Goal: Use online tool/utility: Use online tool/utility

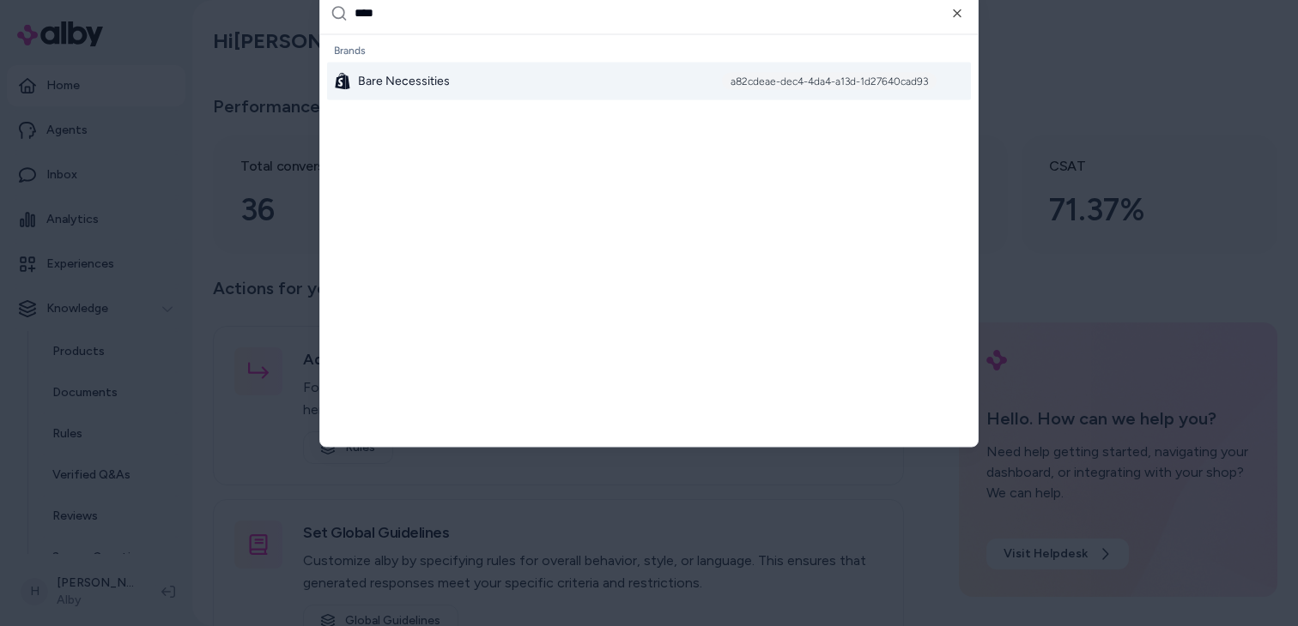
type input "****"
click at [511, 81] on div "Bare Necessities a82cdeae-dec4-4da4-a13d-1d27640cad93" at bounding box center [649, 81] width 644 height 38
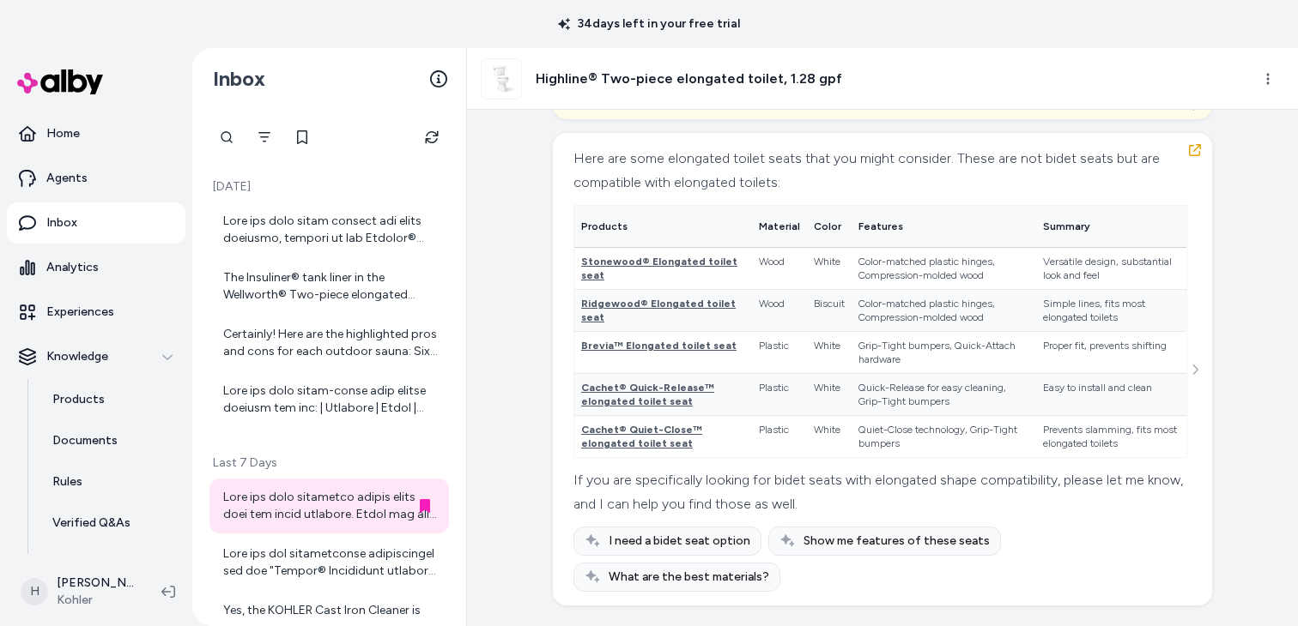
scroll to position [1554, 0]
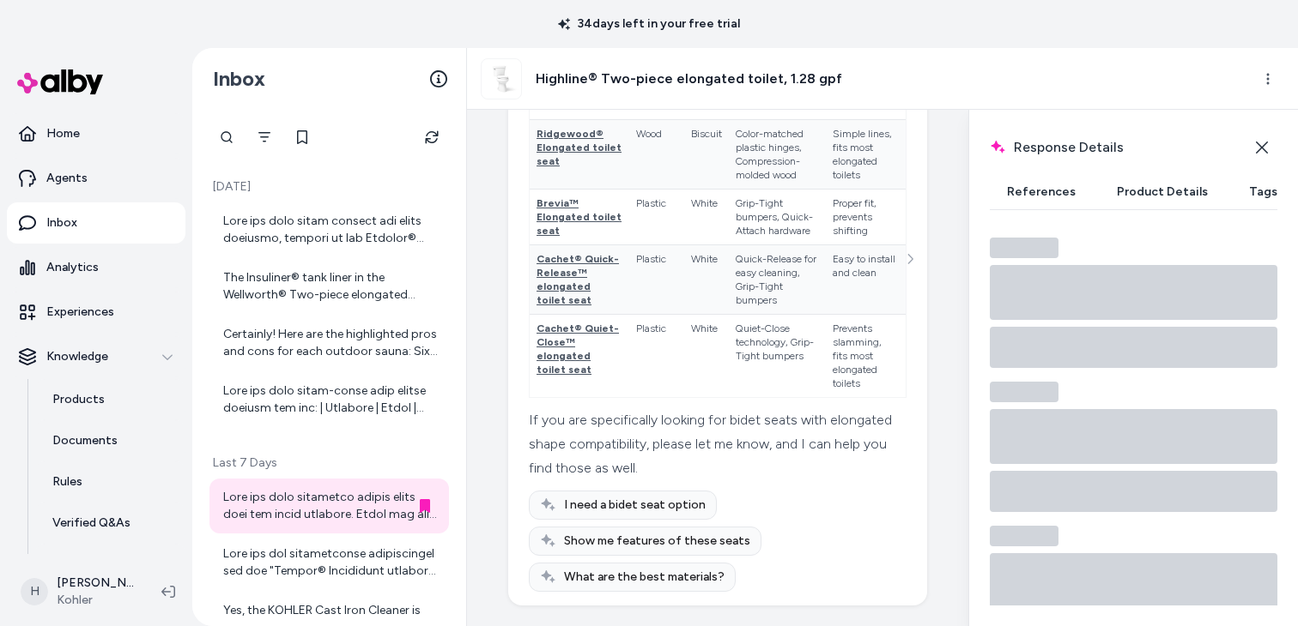
scroll to position [1678, 0]
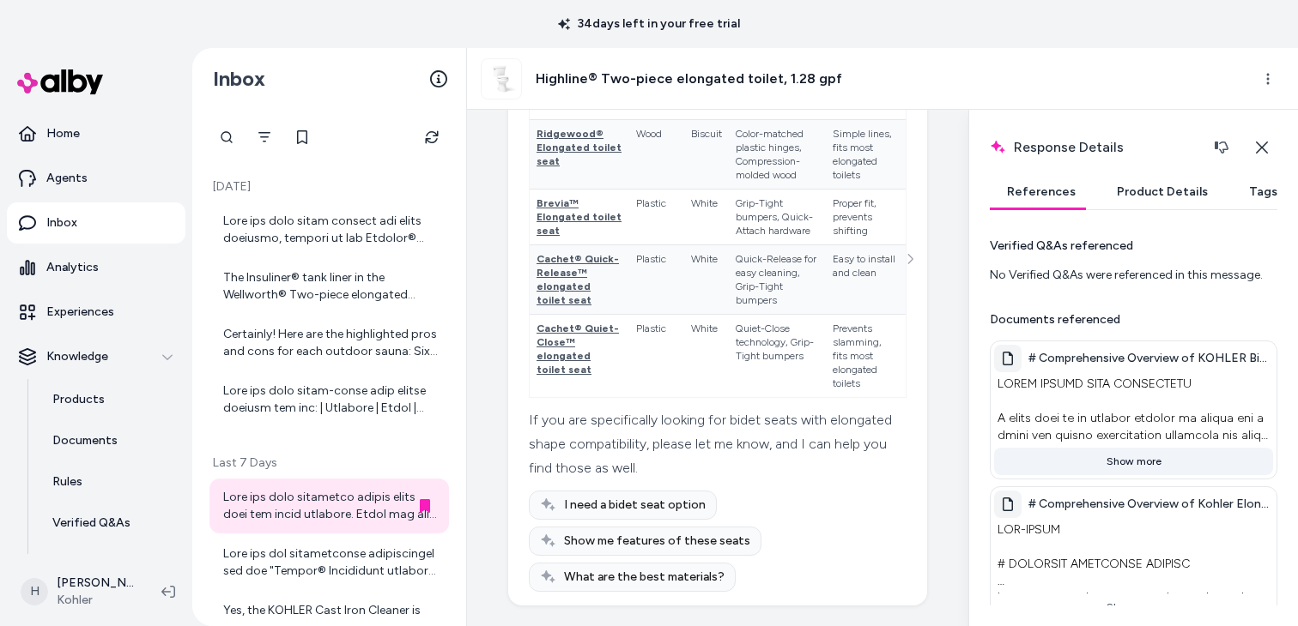
click at [1140, 463] on button "Show more" at bounding box center [1133, 461] width 279 height 27
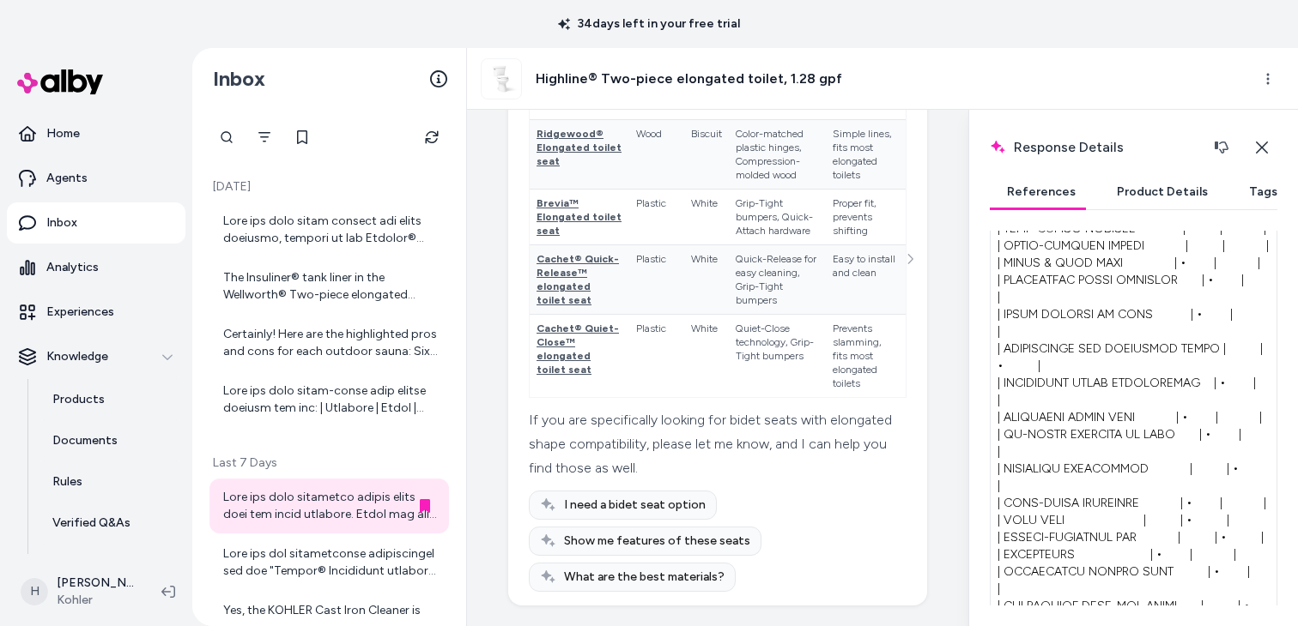
scroll to position [929, 0]
click at [1265, 86] on html "34 days left in your free trial Home Agents Inbox Analytics Experiences Knowled…" at bounding box center [649, 313] width 1298 height 626
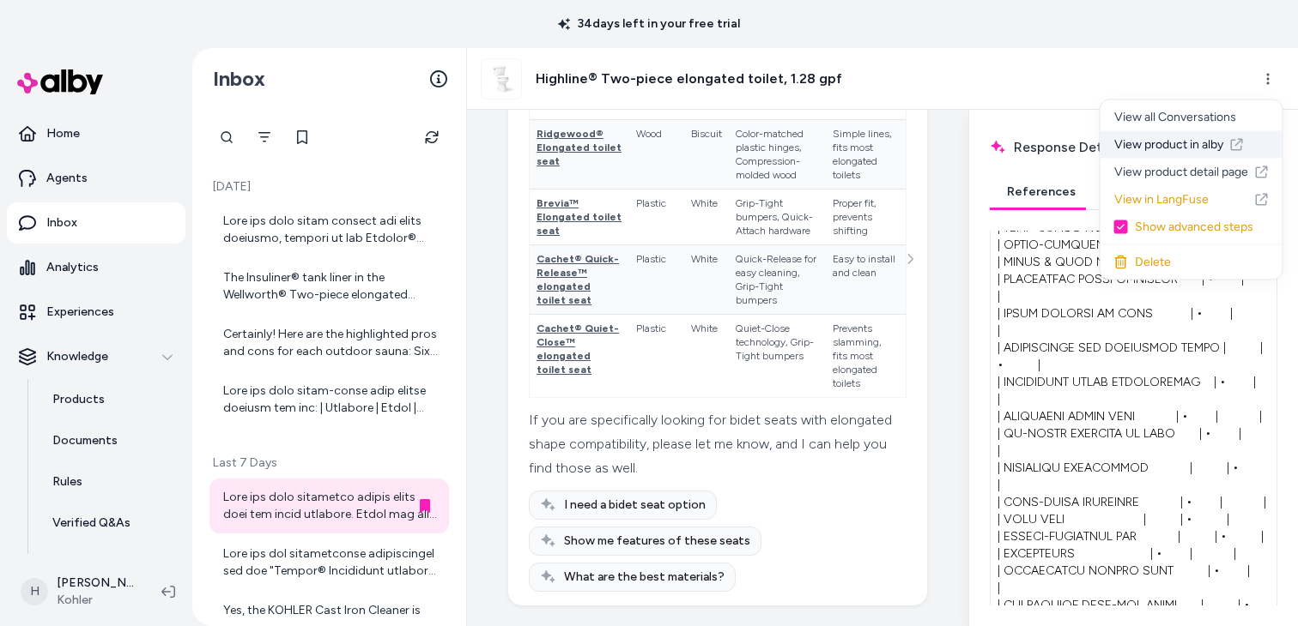
click at [1159, 145] on link "View product in alby" at bounding box center [1191, 144] width 182 height 27
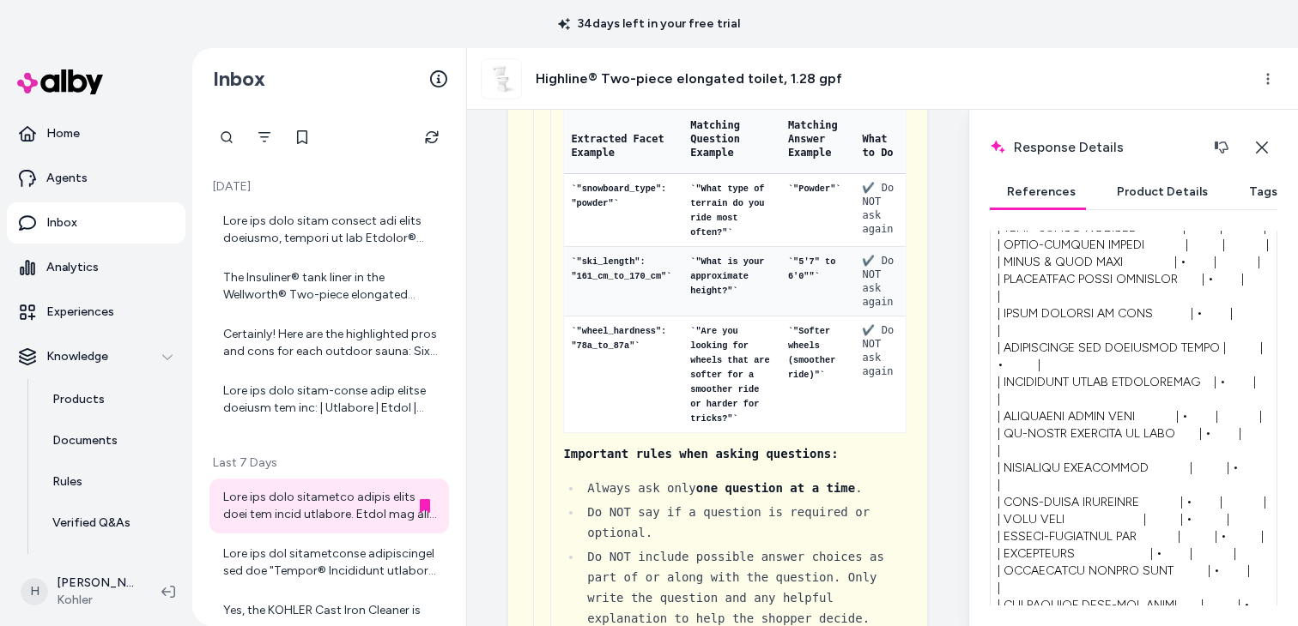
scroll to position [1725, 0]
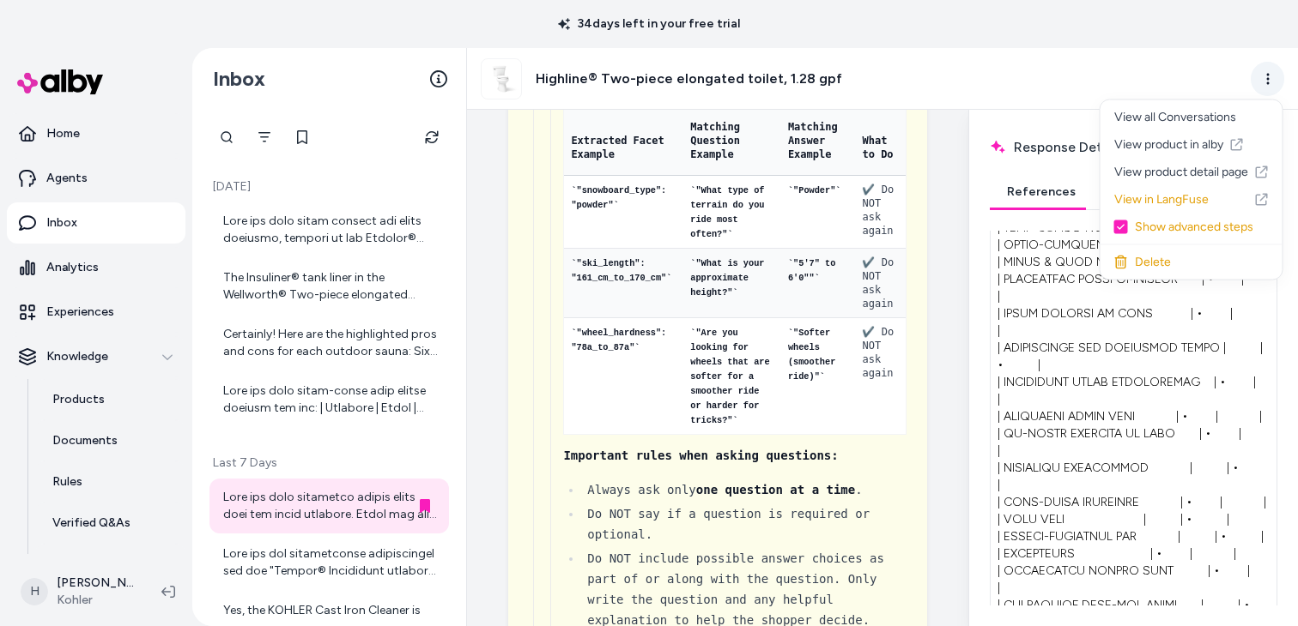
click at [1262, 86] on html "34 days left in your free trial Home Agents Inbox Analytics Experiences Knowled…" at bounding box center [649, 313] width 1298 height 626
click at [1177, 197] on link "View in LangFuse" at bounding box center [1191, 199] width 182 height 27
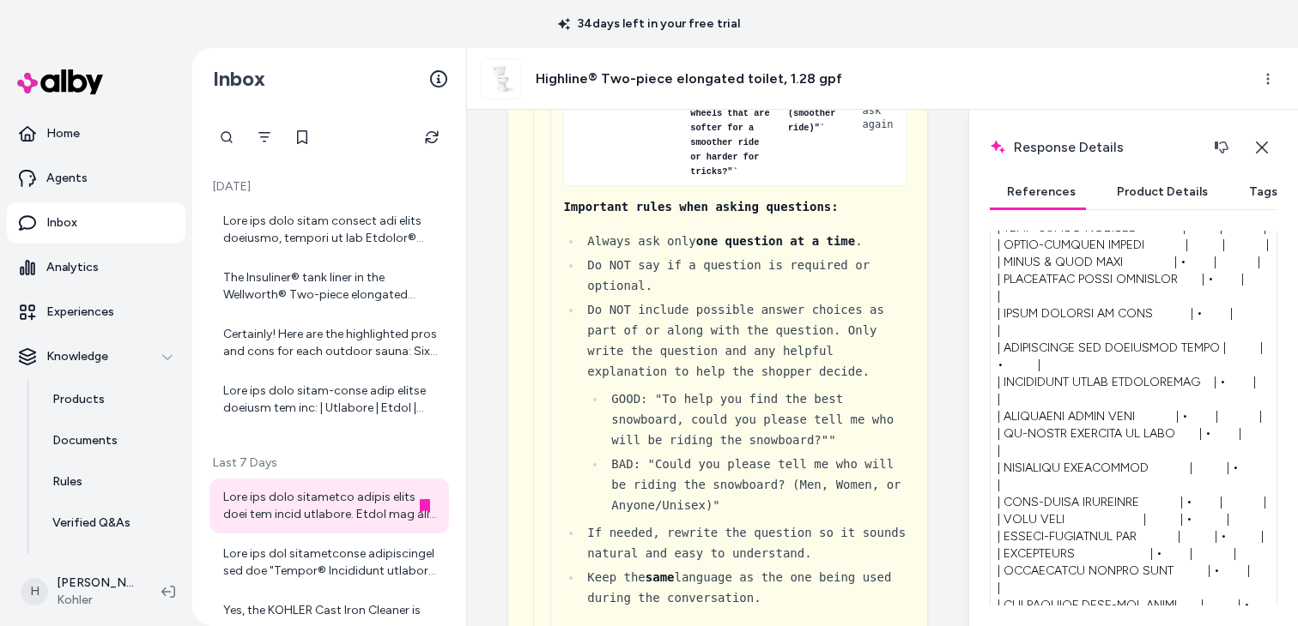
scroll to position [1974, 0]
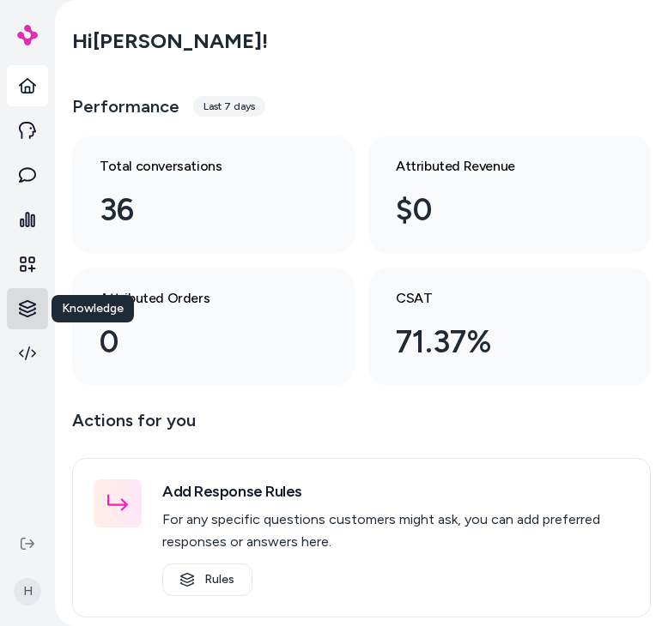
click at [36, 307] on html "Knowledge Knowledge H Hi [PERSON_NAME] ! Performance Last 7 days Total conversa…" at bounding box center [334, 313] width 668 height 626
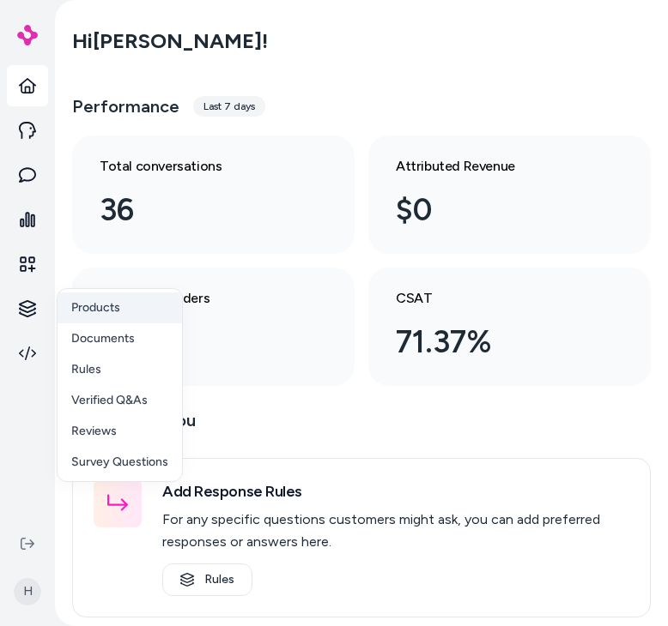
click at [97, 306] on p "Products" at bounding box center [95, 308] width 49 height 17
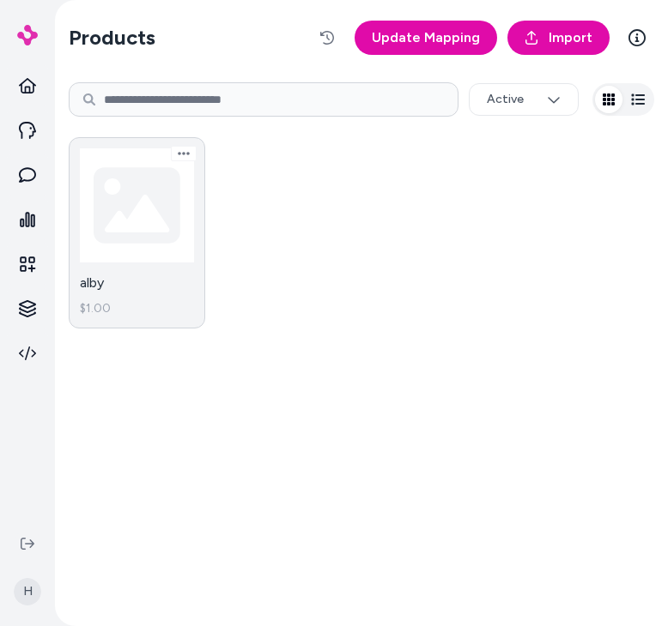
click at [147, 227] on link "alby $1.00" at bounding box center [137, 232] width 136 height 191
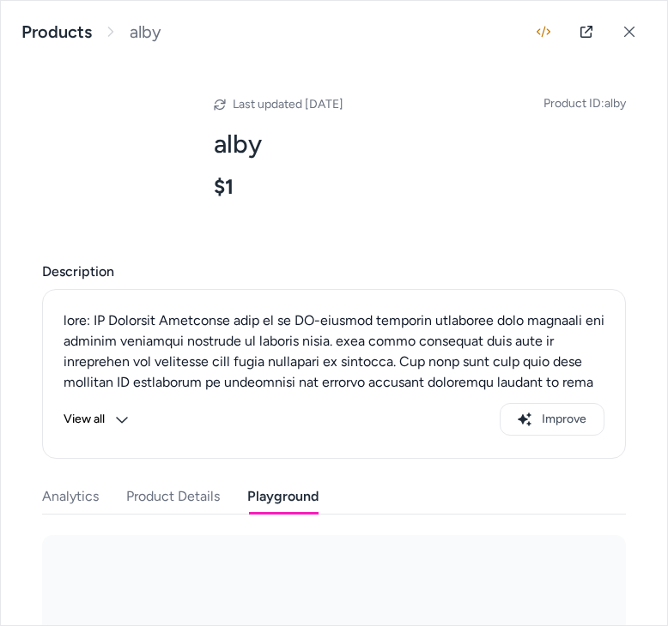
click at [294, 506] on button "Playground" at bounding box center [282, 497] width 71 height 34
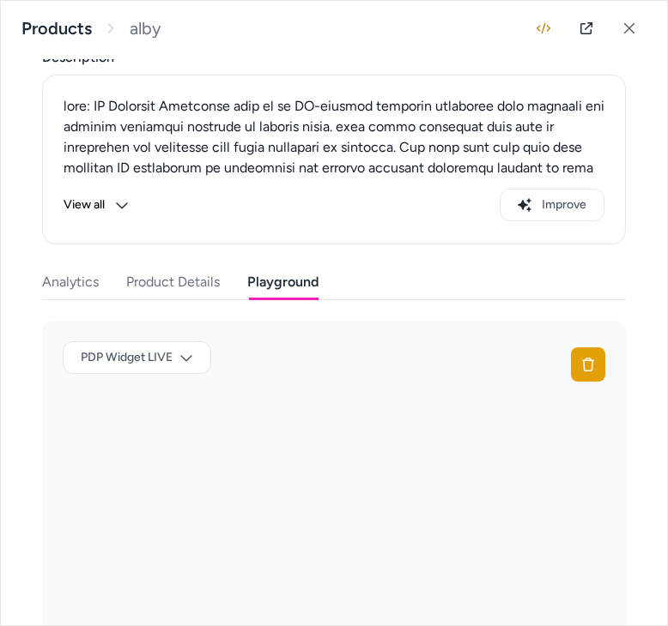
scroll to position [218, 0]
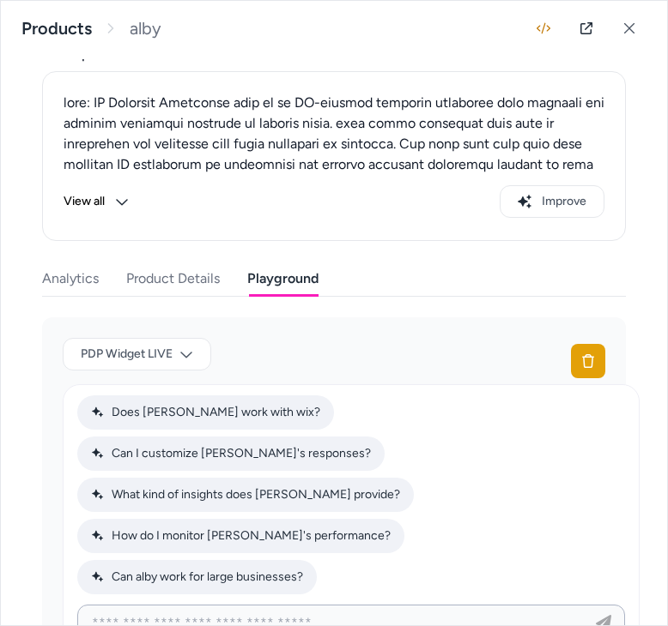
click at [328, 613] on input at bounding box center [334, 623] width 505 height 21
type input "**"
